Goal: Complete application form

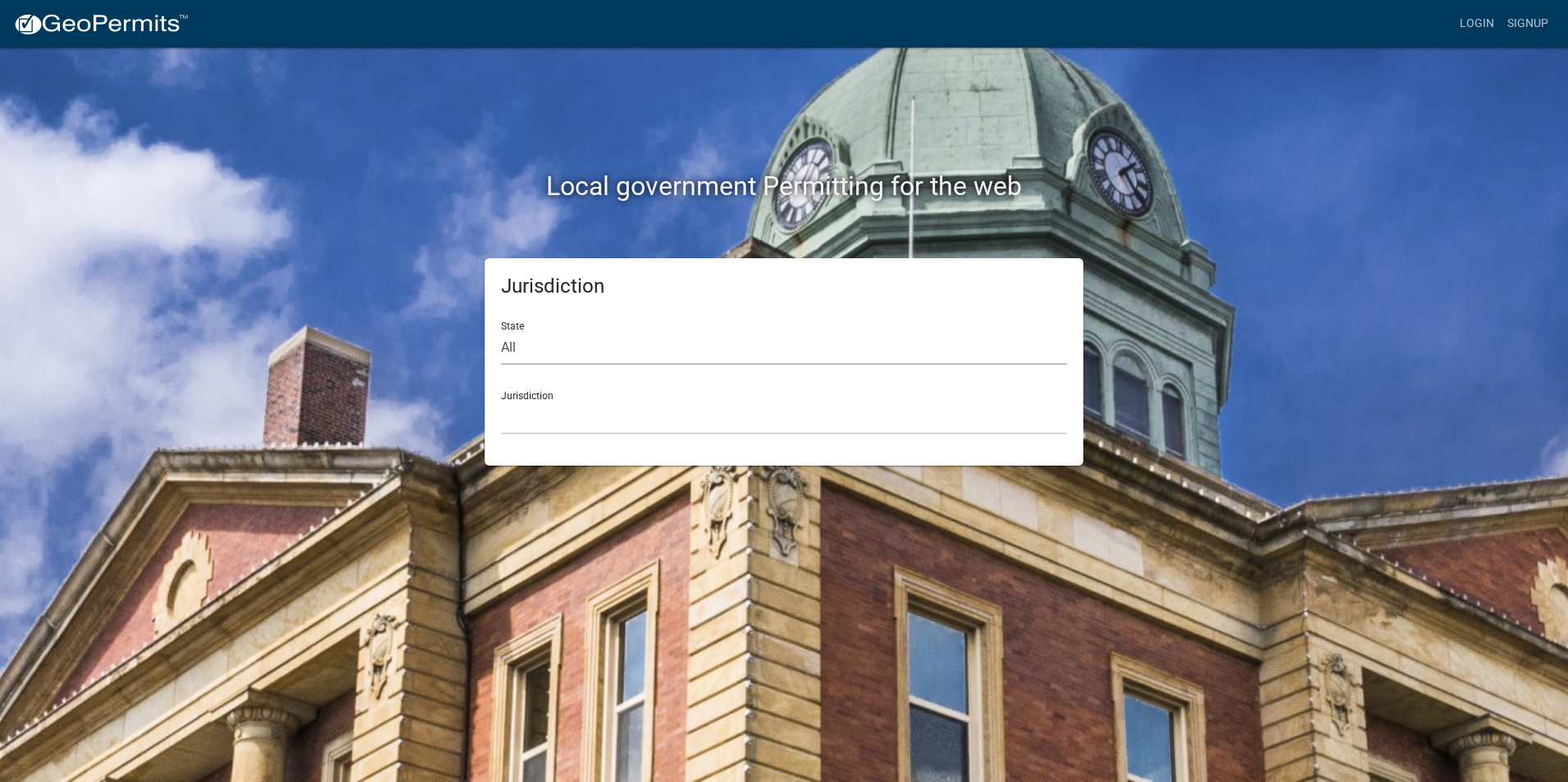
click at [574, 350] on select "All [US_STATE] [US_STATE] [US_STATE] [US_STATE] [US_STATE] [US_STATE] [US_STATE…" at bounding box center [784, 348] width 566 height 33
select select "[US_STATE]"
click at [501, 331] on select "All [US_STATE] [US_STATE] [US_STATE] [US_STATE] [US_STATE] [US_STATE] [US_STATE…" at bounding box center [784, 348] width 566 height 33
click at [553, 403] on select "City of [GEOGRAPHIC_DATA], [US_STATE] City of [GEOGRAPHIC_DATA], [US_STATE] Cit…" at bounding box center [784, 418] width 566 height 33
click at [552, 415] on select "Custer County, Colorado Cook County, Georgia Crawford County, Georgia Gilmer Co…" at bounding box center [784, 418] width 566 height 33
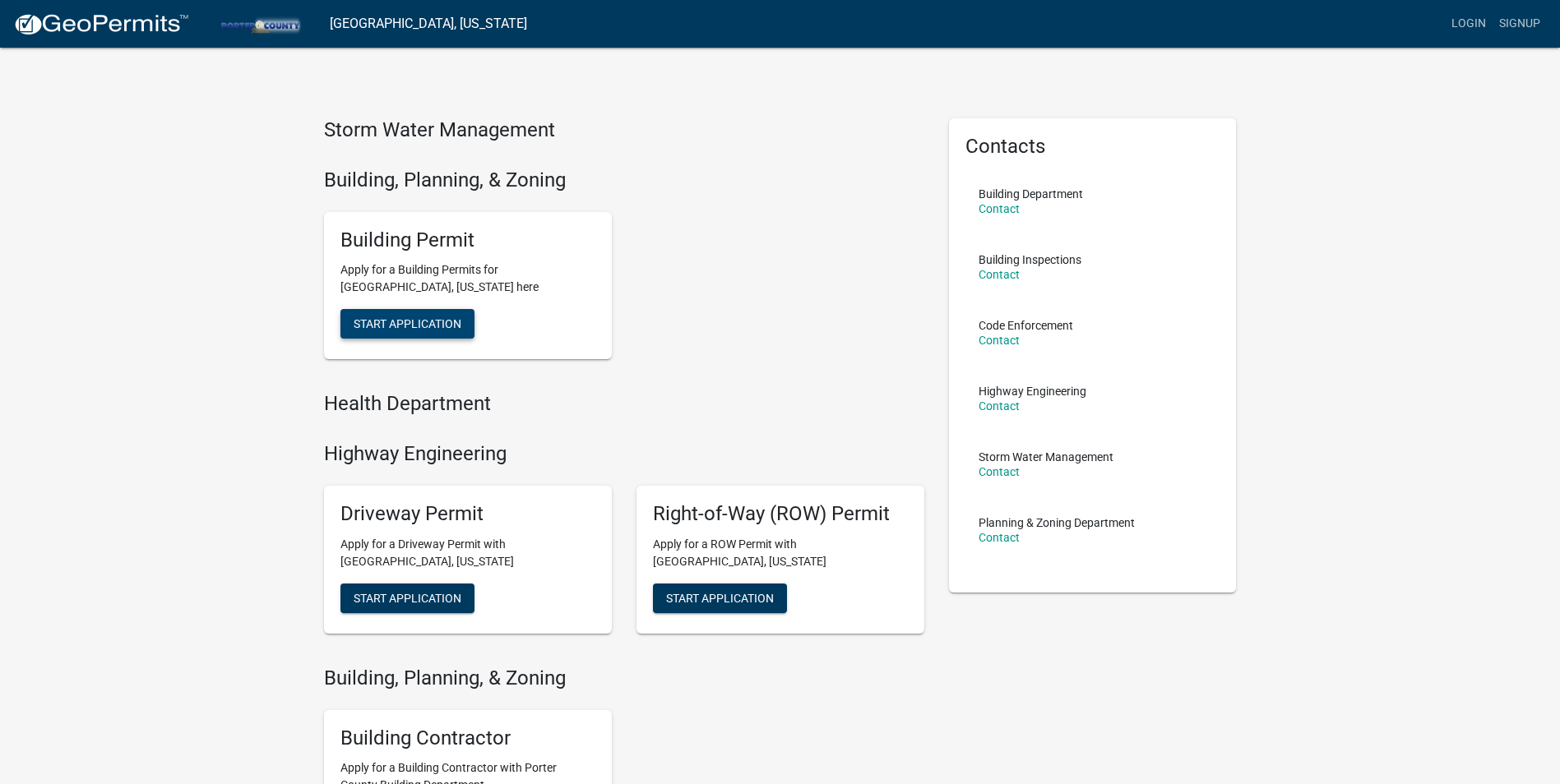
click at [360, 320] on span "Start Application" at bounding box center [408, 323] width 108 height 13
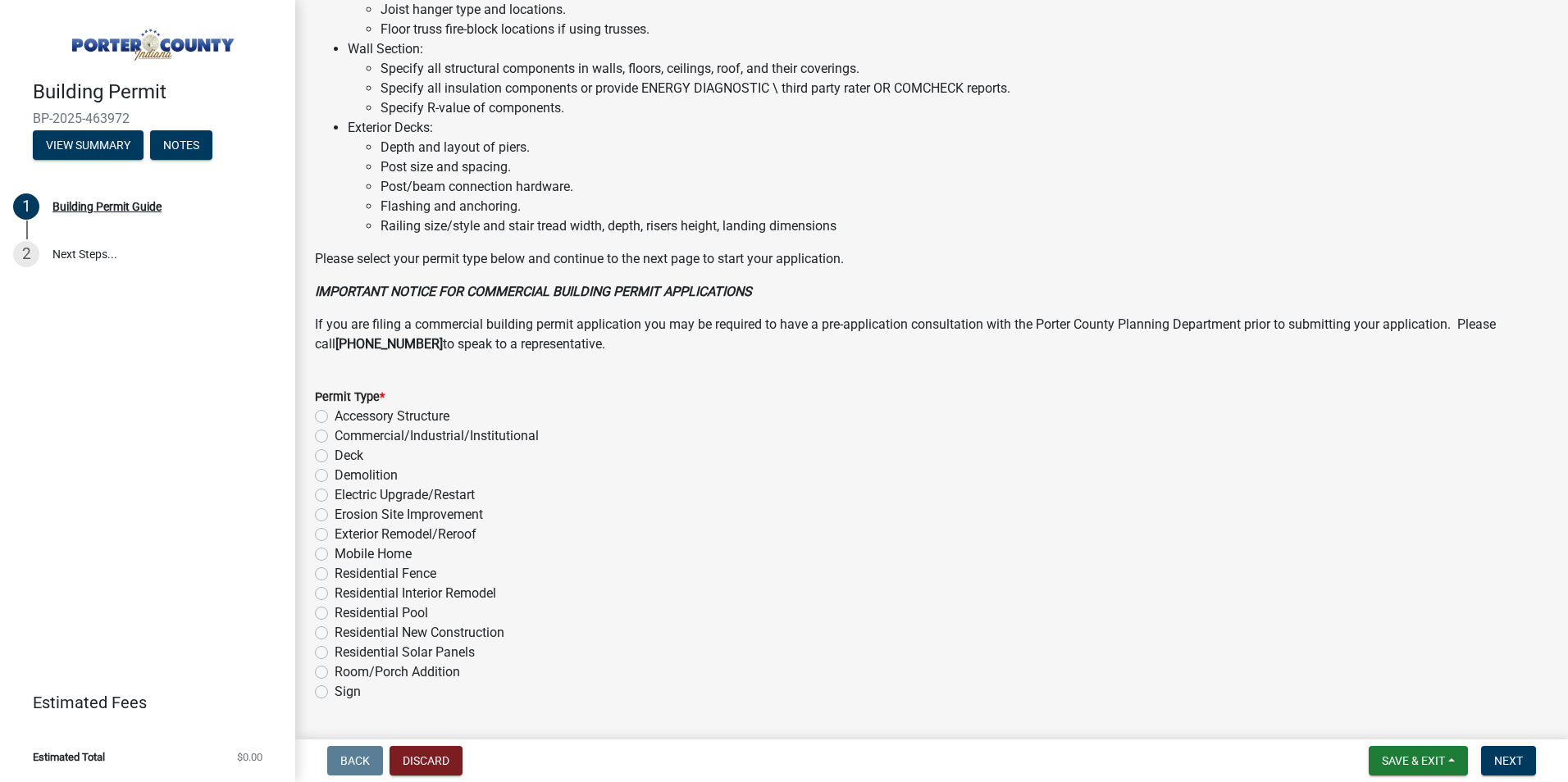
scroll to position [1073, 0]
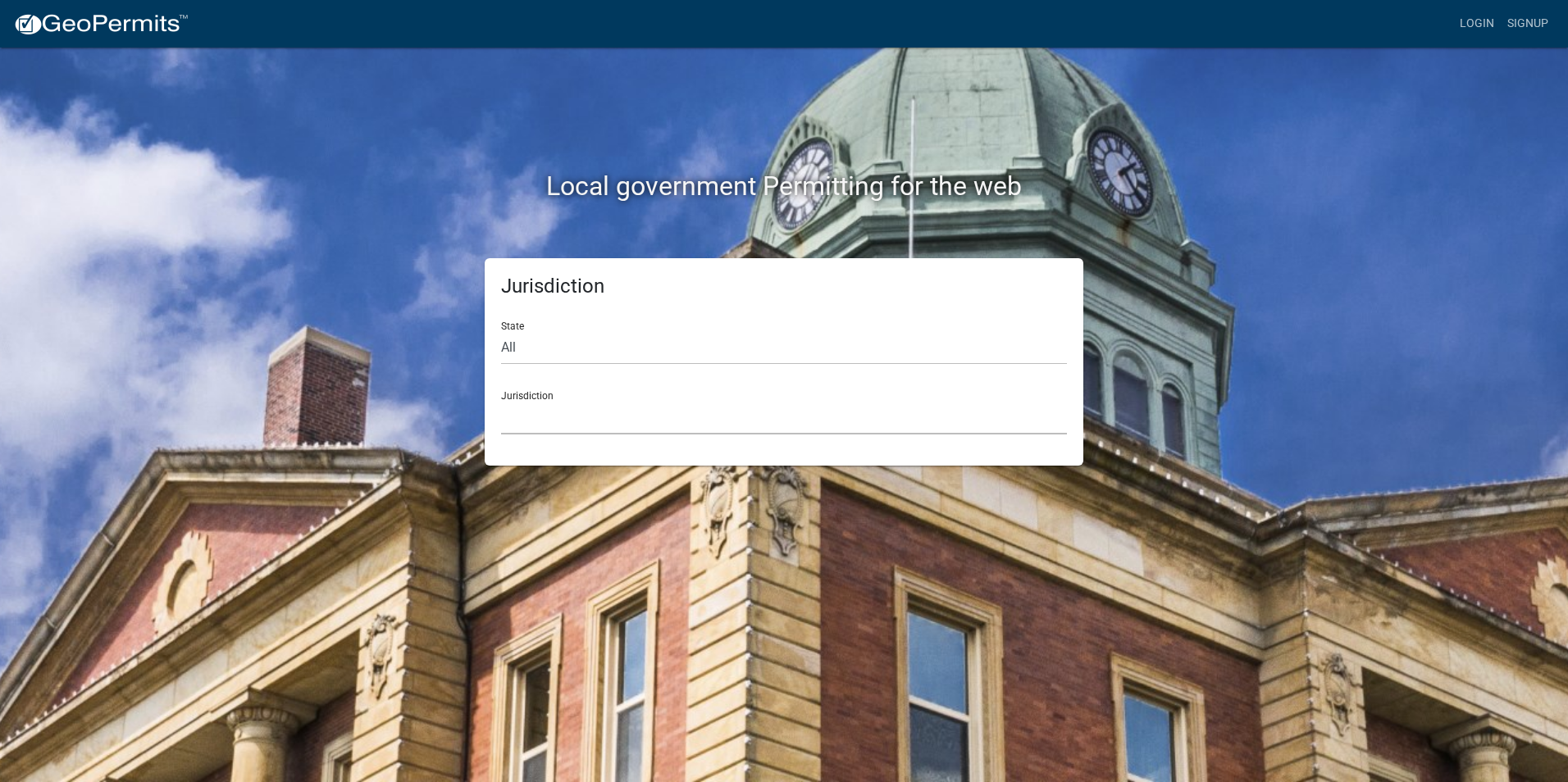
click at [533, 419] on select "Custer County, Colorado Cook County, Georgia Crawford County, Georgia Gilmer Co…" at bounding box center [784, 418] width 566 height 33
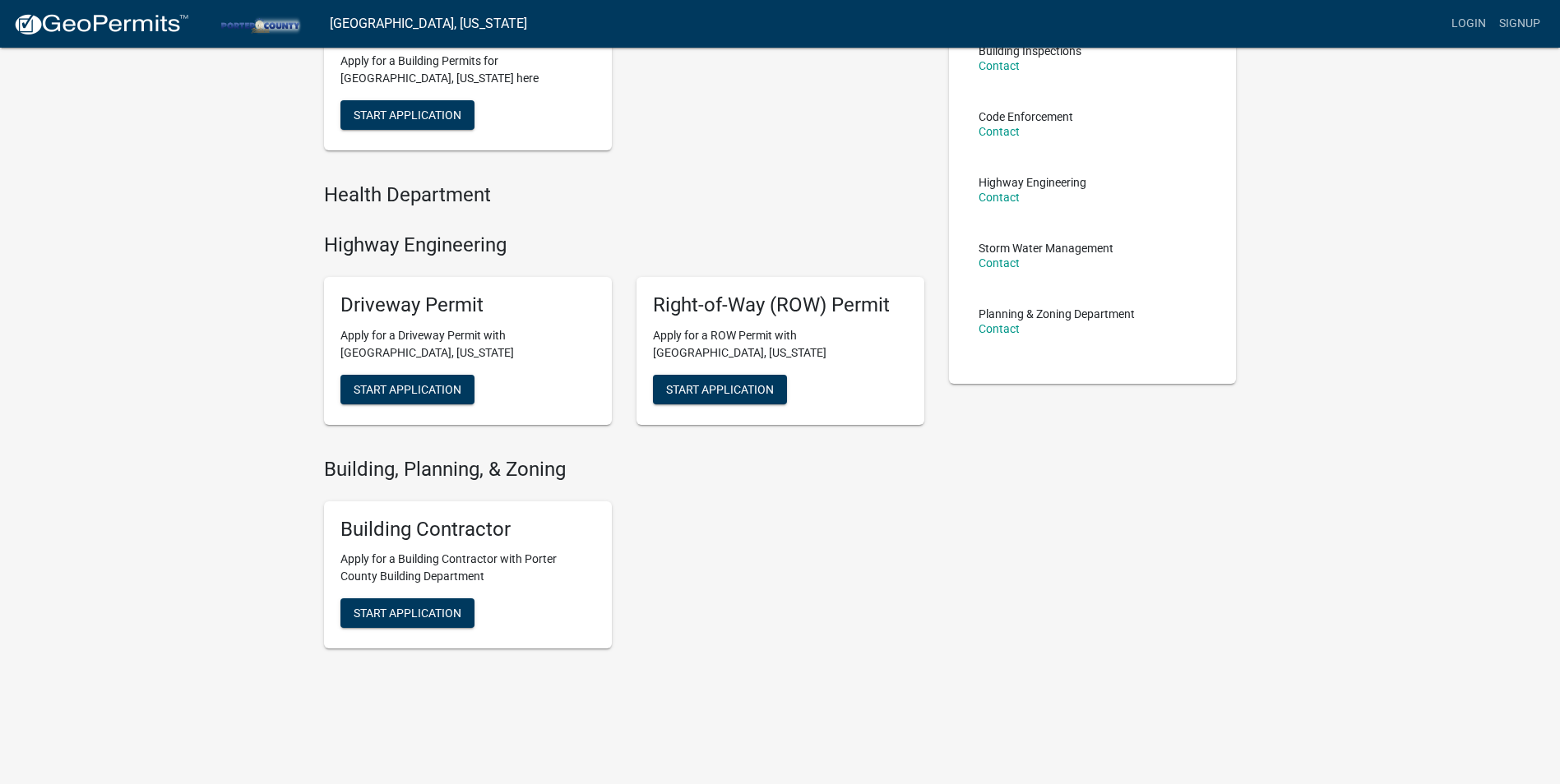
scroll to position [214, 0]
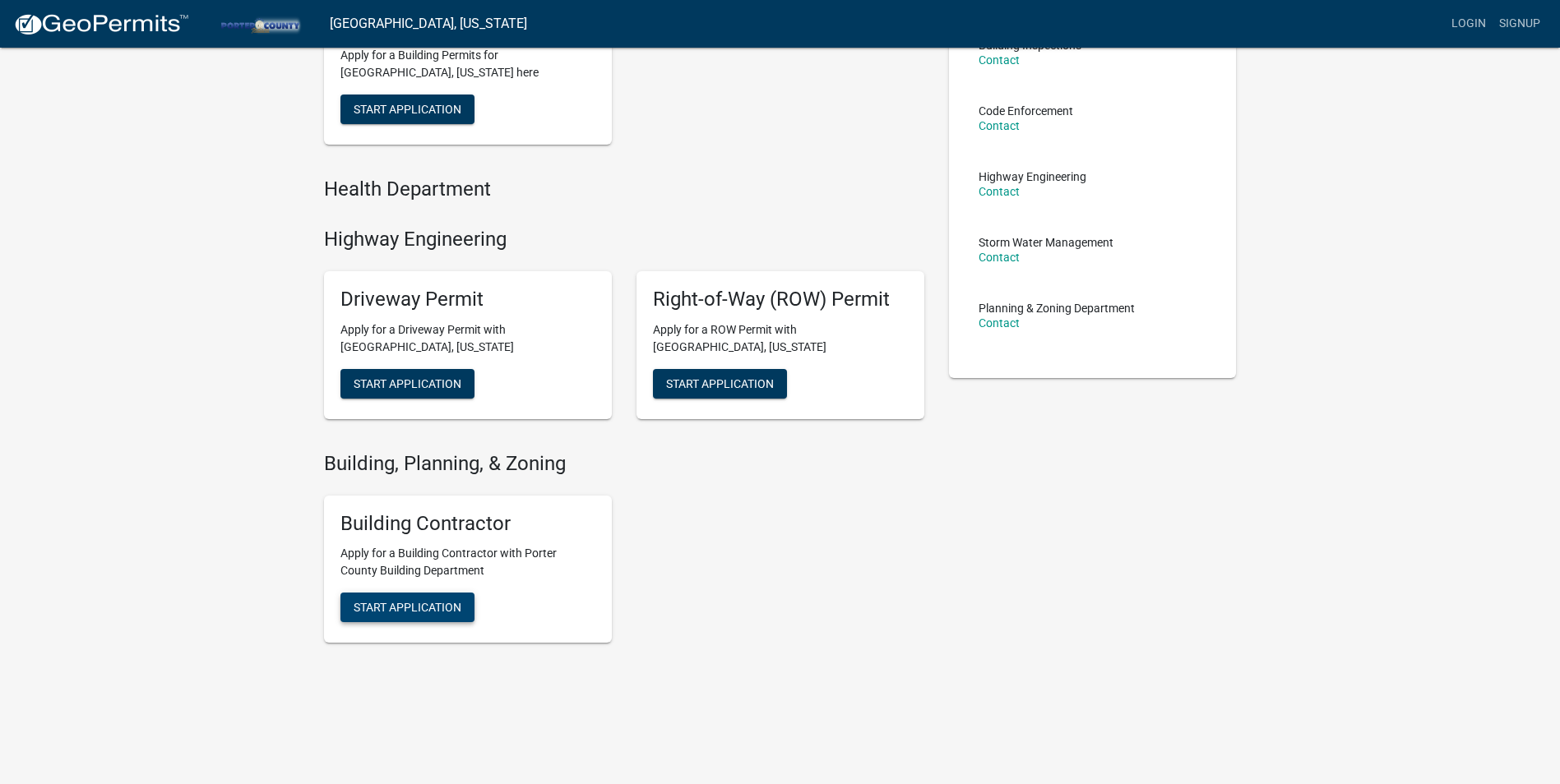
click at [386, 116] on span "Start Application" at bounding box center [408, 109] width 108 height 13
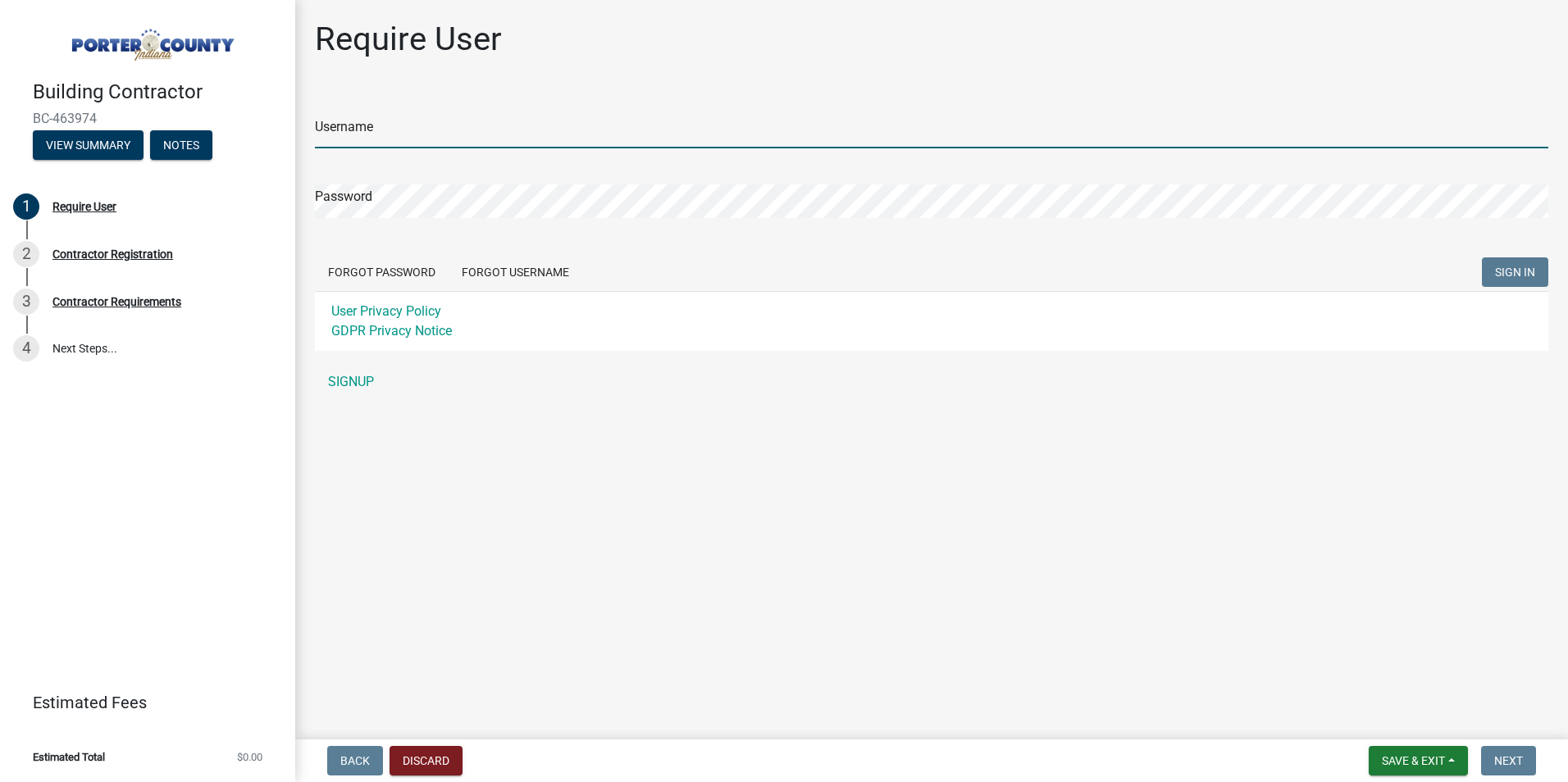
type input "21st Century Contractors Inc"
click at [545, 130] on input "21st Century Contractors Inc" at bounding box center [932, 131] width 1233 height 33
